Goal: Transaction & Acquisition: Purchase product/service

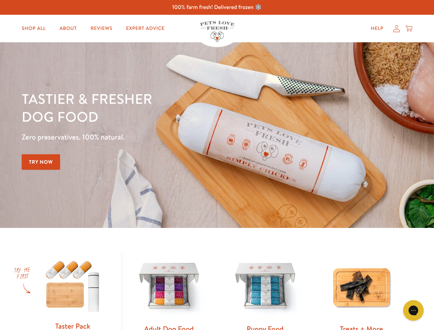
click at [217, 165] on div "Tastier & fresher dog food Zero preservatives. 100% natural. Try Now" at bounding box center [152, 135] width 260 height 91
click at [413, 310] on icon "Gorgias live chat" at bounding box center [413, 310] width 7 height 7
